Goal: Task Accomplishment & Management: Manage account settings

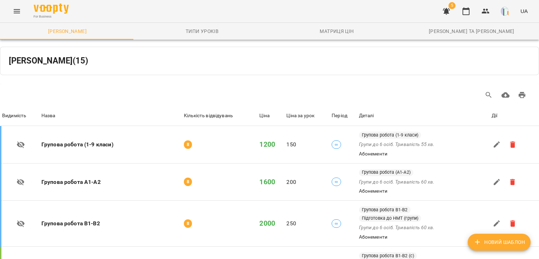
scroll to position [405, 0]
click at [491, 12] on button "button" at bounding box center [486, 11] width 17 height 17
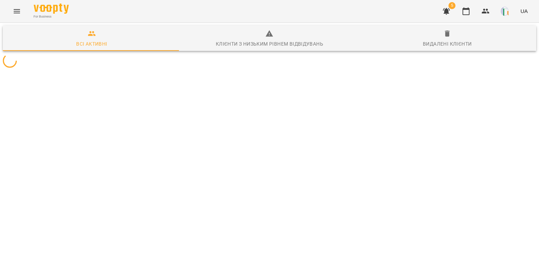
click at [442, 12] on button "button" at bounding box center [446, 11] width 17 height 17
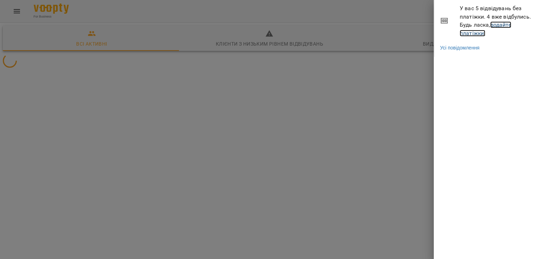
click at [497, 27] on link "додайте платіжки!" at bounding box center [486, 28] width 52 height 15
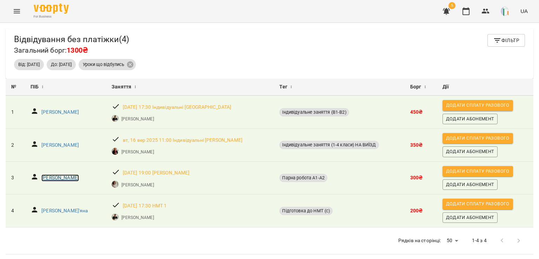
click at [71, 176] on p "[PERSON_NAME]" at bounding box center [60, 178] width 38 height 7
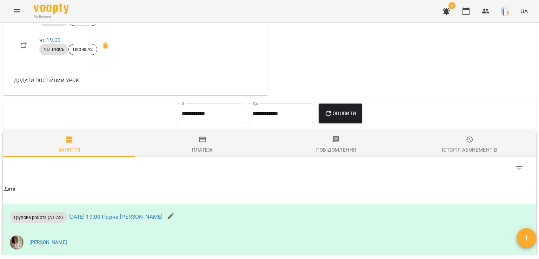
scroll to position [342, 0]
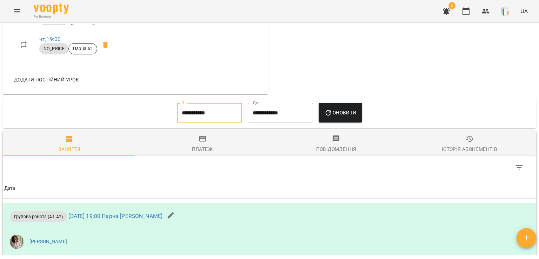
click at [192, 115] on input "**********" at bounding box center [209, 113] width 65 height 20
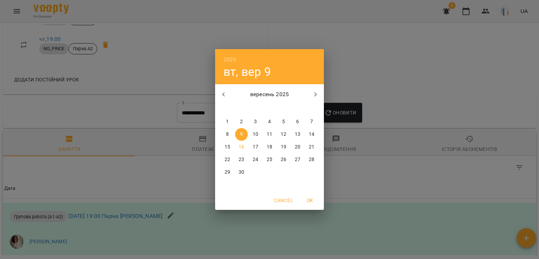
click at [229, 123] on span "1" at bounding box center [227, 121] width 13 height 7
type input "**********"
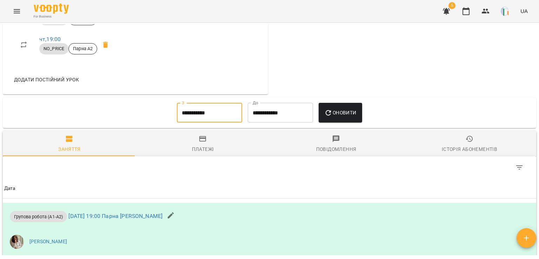
click at [344, 112] on span "Оновити" at bounding box center [340, 113] width 32 height 8
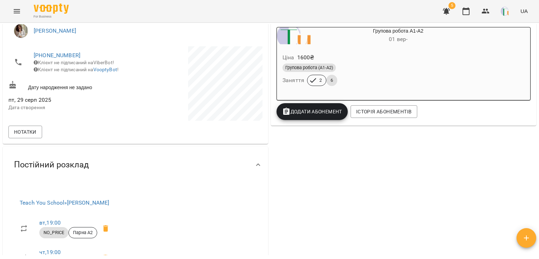
scroll to position [127, 0]
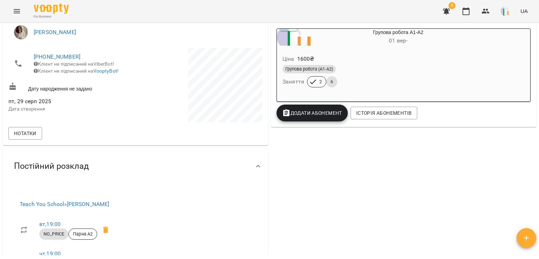
click at [406, 101] on div at bounding box center [404, 99] width 254 height 6
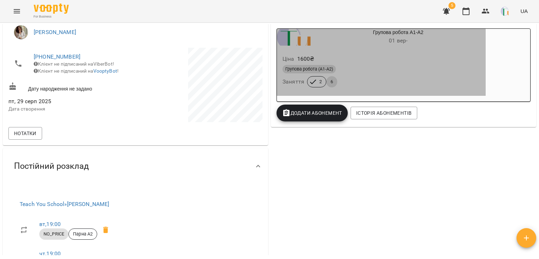
click at [388, 79] on div "Групова робота (А1-А2) Заняття 2 6" at bounding box center [381, 76] width 201 height 25
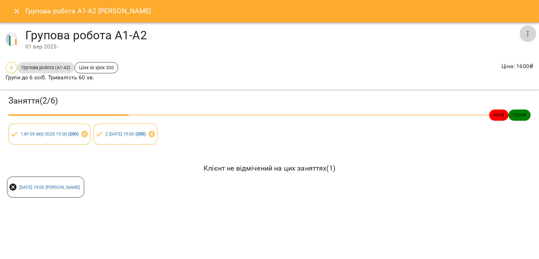
click at [526, 29] on button "button" at bounding box center [528, 33] width 17 height 17
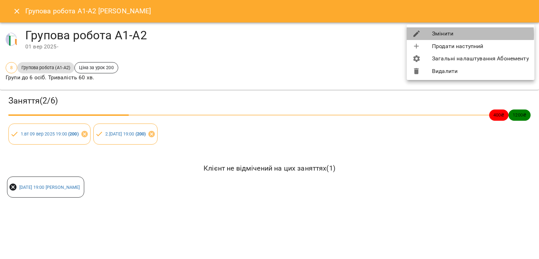
click at [465, 35] on li "Змінити" at bounding box center [471, 33] width 128 height 13
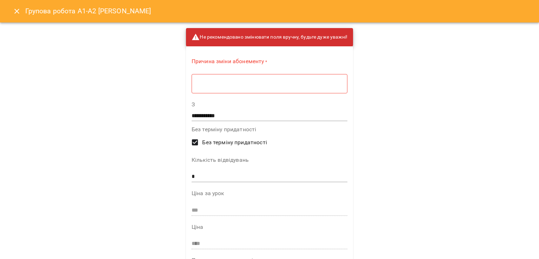
click at [19, 13] on icon "Close" at bounding box center [16, 11] width 5 height 5
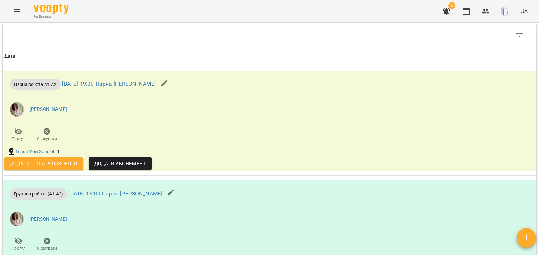
scroll to position [483, 0]
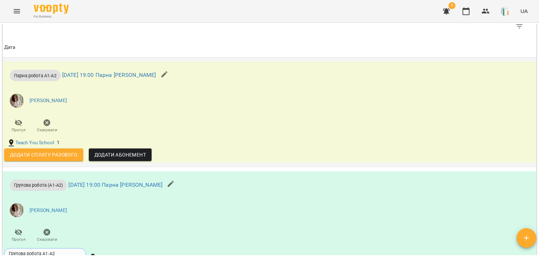
click at [122, 154] on span "Додати Абонемент" at bounding box center [120, 155] width 52 height 8
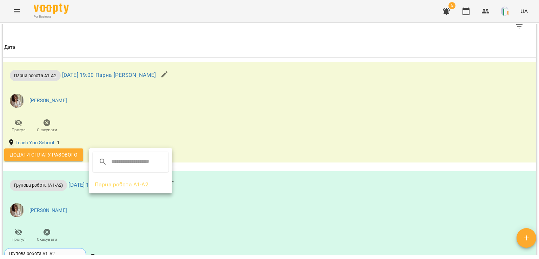
click at [132, 190] on li "Парна робота А1-А2" at bounding box center [130, 184] width 83 height 13
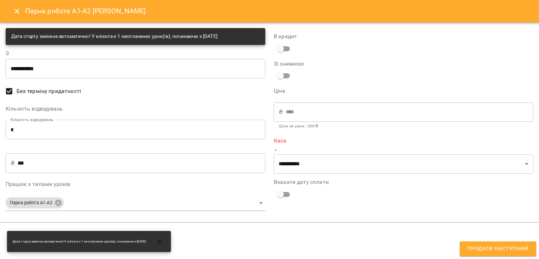
click at [9, 5] on div "Парна робота А1-А2 [PERSON_NAME]" at bounding box center [269, 11] width 539 height 22
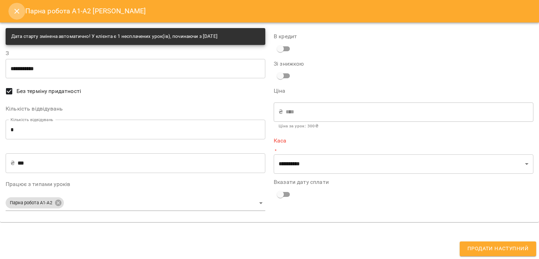
click at [15, 10] on icon "Close" at bounding box center [16, 11] width 5 height 5
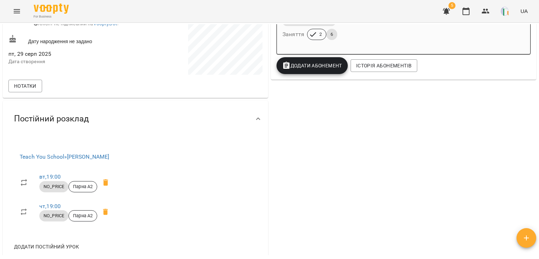
scroll to position [107, 0]
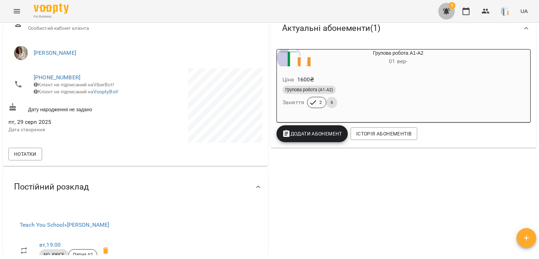
click at [448, 12] on icon "button" at bounding box center [446, 11] width 7 height 7
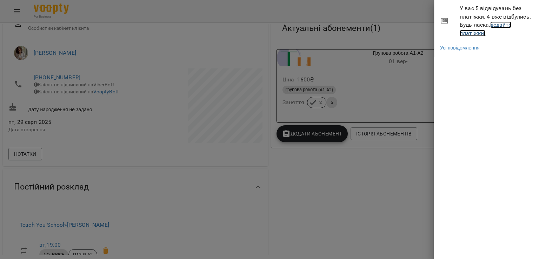
click at [470, 31] on link "додайте платіжки!" at bounding box center [486, 28] width 52 height 15
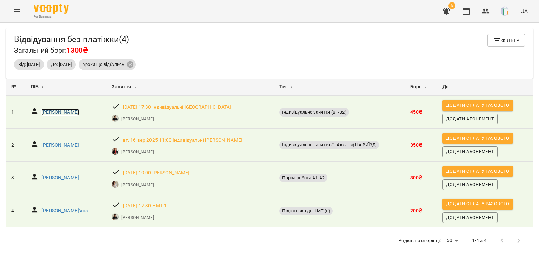
click at [58, 110] on p "[PERSON_NAME]" at bounding box center [60, 112] width 38 height 7
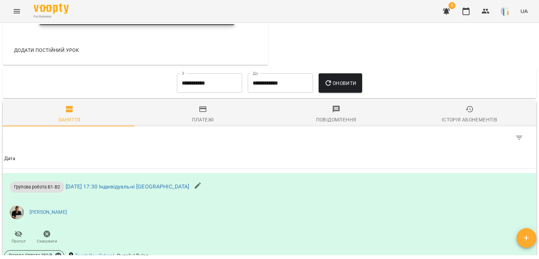
scroll to position [365, 0]
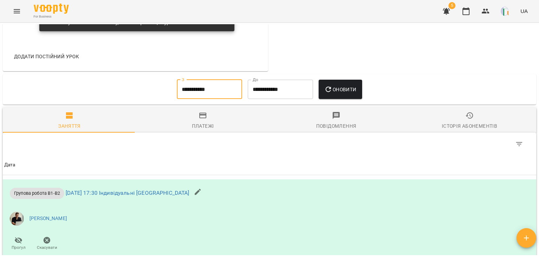
click at [199, 97] on input "**********" at bounding box center [209, 90] width 65 height 20
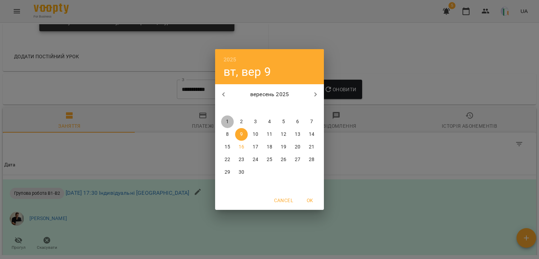
click at [222, 121] on span "1" at bounding box center [227, 121] width 13 height 7
type input "**********"
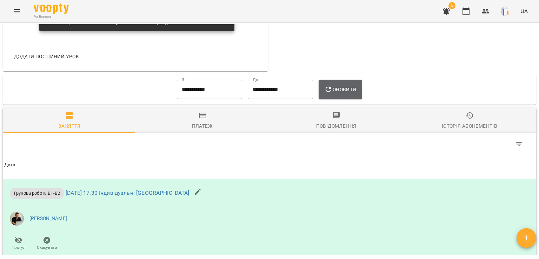
click at [330, 95] on button "Оновити" at bounding box center [340, 90] width 43 height 20
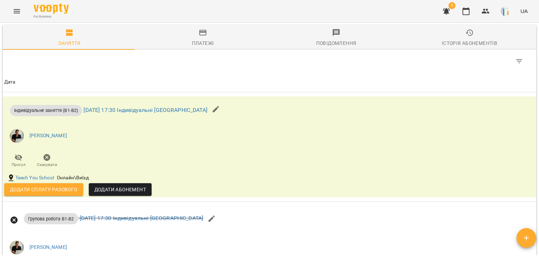
scroll to position [448, 0]
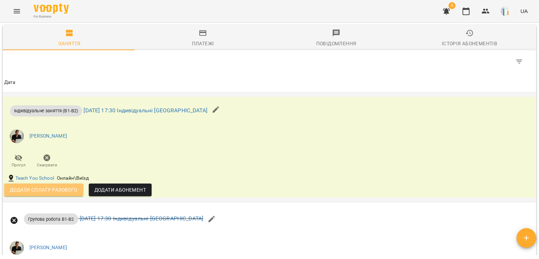
click at [66, 191] on span "Додати сплату разового" at bounding box center [44, 190] width 68 height 8
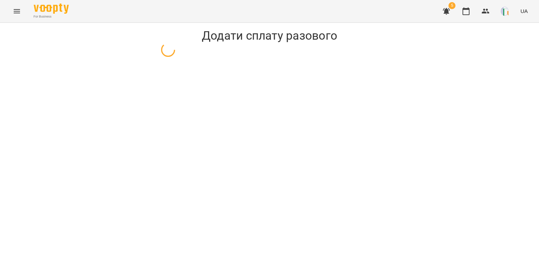
select select "**********"
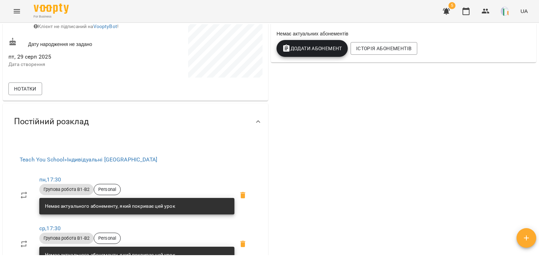
scroll to position [132, 0]
